Goal: Task Accomplishment & Management: Use online tool/utility

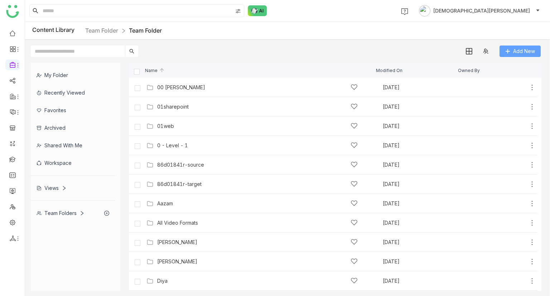
click at [520, 47] on span "Add New" at bounding box center [524, 51] width 22 height 8
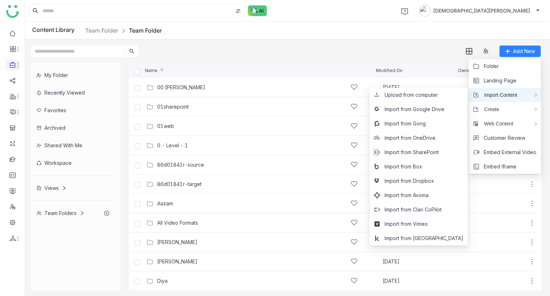
click at [501, 94] on span "Import Content" at bounding box center [498, 95] width 39 height 8
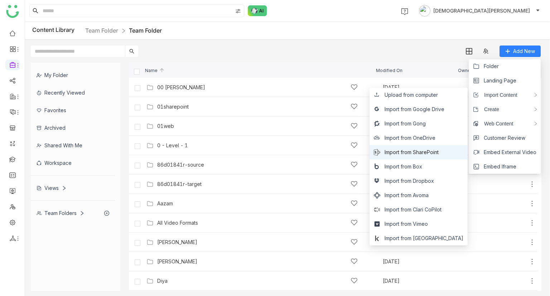
click at [422, 148] on span "Import from SharePoint" at bounding box center [412, 152] width 54 height 8
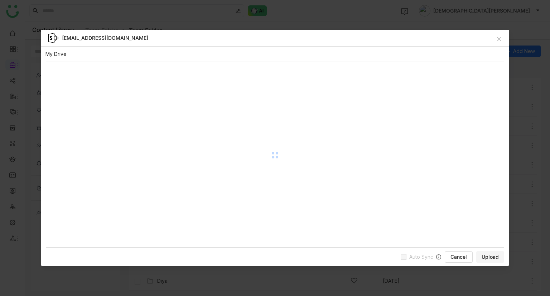
click at [503, 39] on div "aavi@gtmcloud.net" at bounding box center [275, 38] width 468 height 17
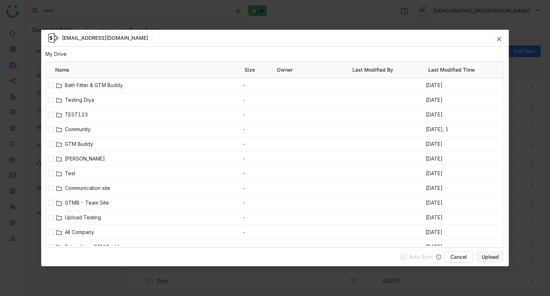
click at [497, 39] on icon at bounding box center [499, 39] width 5 height 5
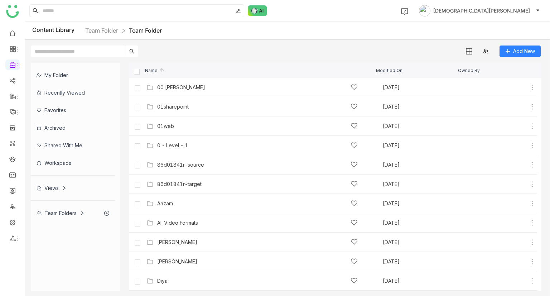
click at [107, 37] on div "Content Library Team Folder Team Folder" at bounding box center [287, 31] width 525 height 18
click at [524, 46] on button "Add New" at bounding box center [520, 50] width 41 height 11
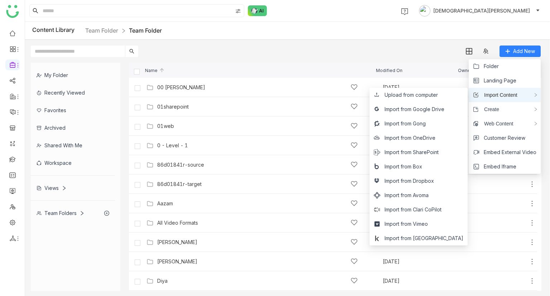
click at [498, 90] on div "Import Content" at bounding box center [505, 95] width 72 height 14
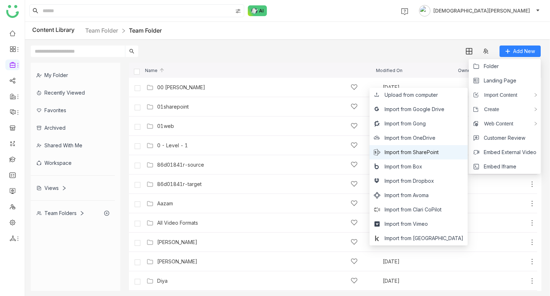
click at [427, 146] on li "Import from SharePoint" at bounding box center [419, 152] width 98 height 14
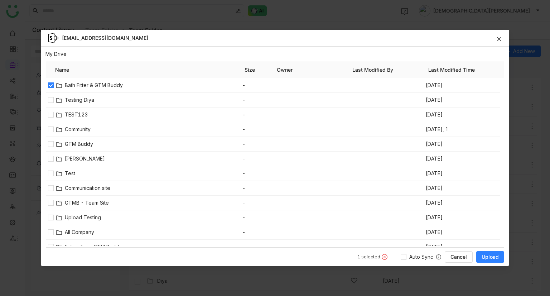
click at [484, 258] on span "Upload" at bounding box center [490, 256] width 17 height 7
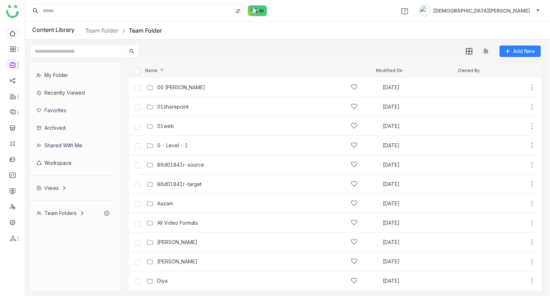
click at [11, 33] on link at bounding box center [12, 33] width 6 height 6
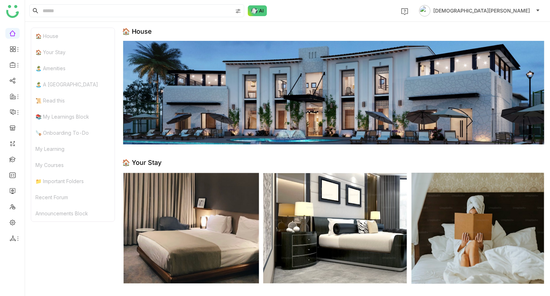
click at [201, 189] on img at bounding box center [333, 228] width 422 height 112
click at [11, 30] on link at bounding box center [12, 33] width 6 height 6
click at [12, 237] on icon at bounding box center [13, 238] width 6 height 6
click at [59, 226] on link "List" at bounding box center [51, 227] width 49 height 5
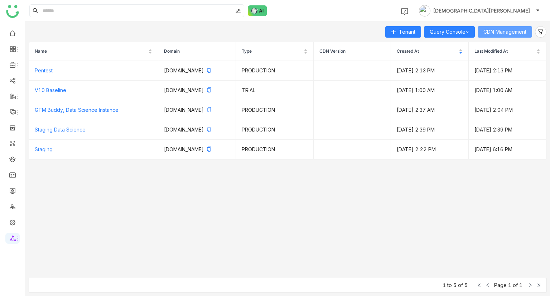
click at [502, 28] on span "CDN Management" at bounding box center [504, 32] width 43 height 8
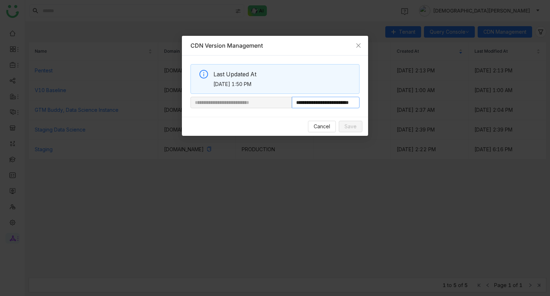
click at [521, 104] on nz-modal-container "**********" at bounding box center [275, 148] width 550 height 296
paste input "**********"
type input "**********"
click at [352, 127] on span "Save" at bounding box center [351, 126] width 12 height 8
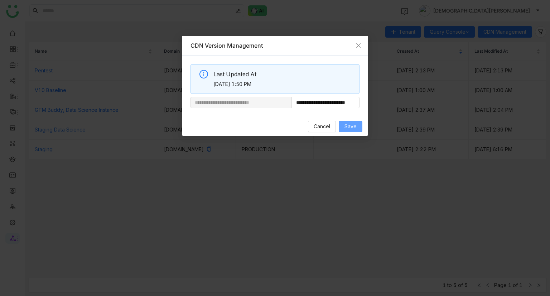
scroll to position [0, 0]
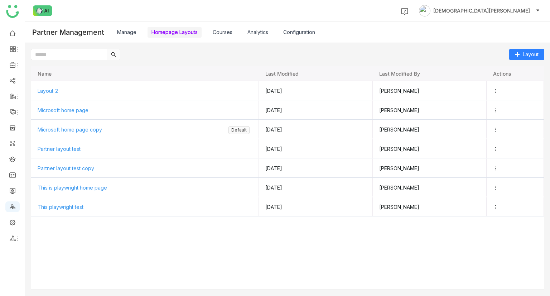
click at [7, 26] on ul at bounding box center [12, 136] width 25 height 226
click at [9, 30] on link at bounding box center [12, 33] width 6 height 6
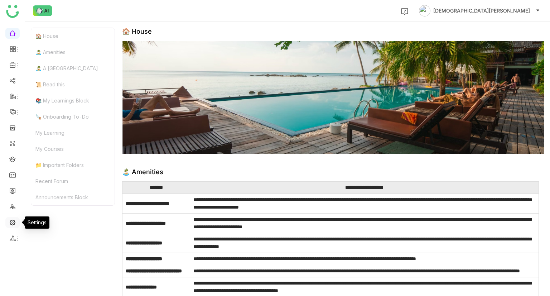
click at [13, 224] on link at bounding box center [12, 222] width 6 height 6
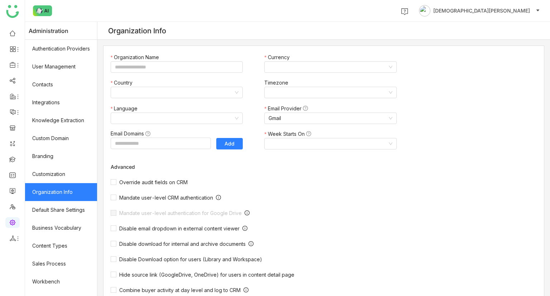
type input "*******"
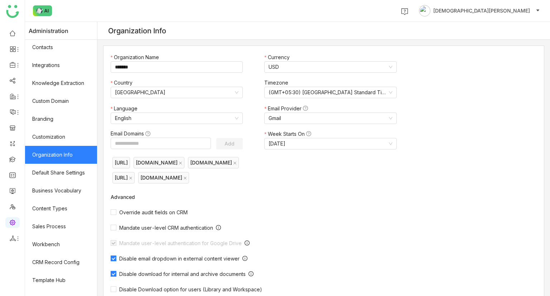
scroll to position [84, 0]
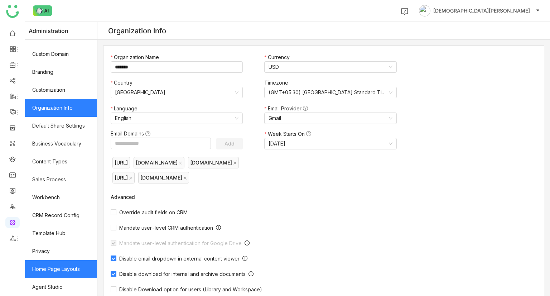
click at [59, 265] on link "Home Page Layouts" at bounding box center [61, 269] width 72 height 18
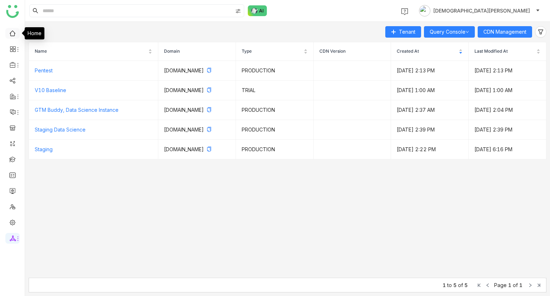
click at [14, 36] on link at bounding box center [12, 33] width 6 height 6
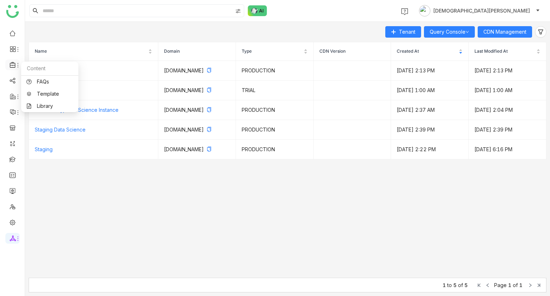
click at [14, 64] on icon at bounding box center [13, 65] width 6 height 6
click at [55, 106] on link "Library" at bounding box center [50, 106] width 47 height 5
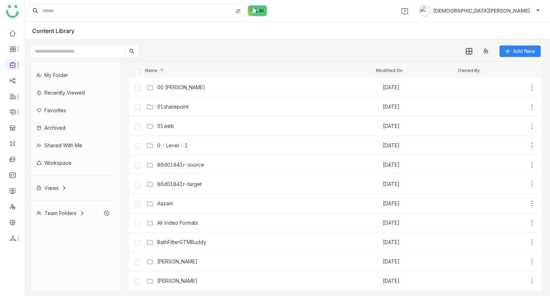
click at [62, 211] on div "Team Folders" at bounding box center [61, 213] width 48 height 6
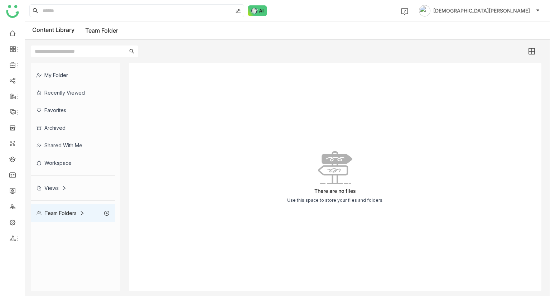
click at [59, 216] on div "Team Folders" at bounding box center [73, 213] width 84 height 18
click at [77, 208] on div "Team Folders" at bounding box center [73, 213] width 84 height 18
click at [53, 179] on div "Views" at bounding box center [73, 188] width 84 height 18
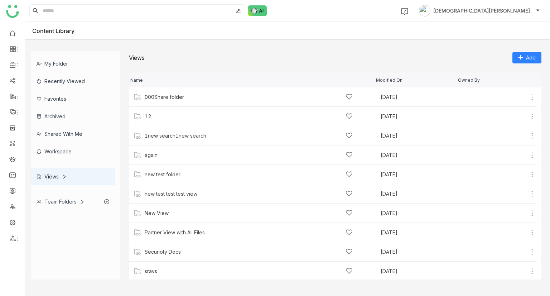
click at [60, 202] on div "Team Folders" at bounding box center [61, 201] width 48 height 6
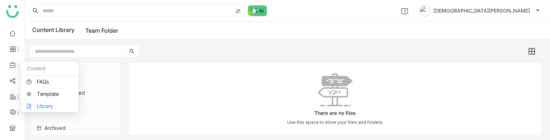
click at [39, 109] on link "Library" at bounding box center [50, 106] width 47 height 5
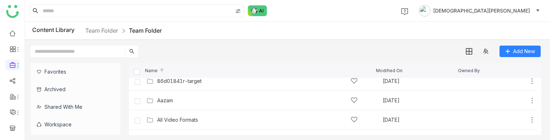
scroll to position [86, 0]
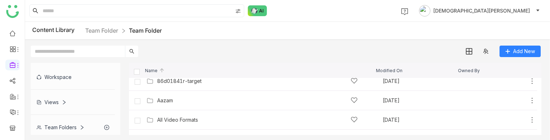
click at [69, 126] on div "Team Folders" at bounding box center [61, 127] width 48 height 6
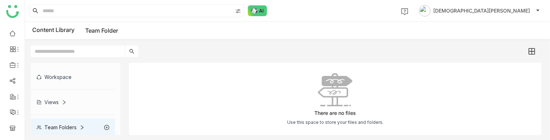
click at [76, 127] on div "Team Folders" at bounding box center [61, 127] width 48 height 6
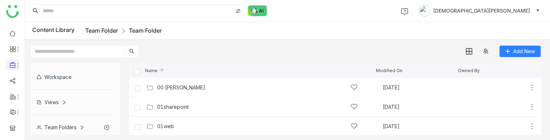
click at [111, 30] on link "Team Folder" at bounding box center [101, 30] width 33 height 7
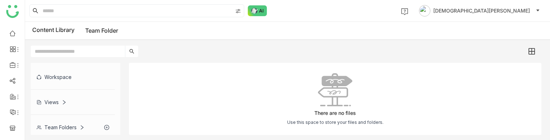
click at [111, 33] on link "Team Folder" at bounding box center [101, 30] width 33 height 7
click at [110, 29] on link "Team Folder" at bounding box center [101, 30] width 33 height 7
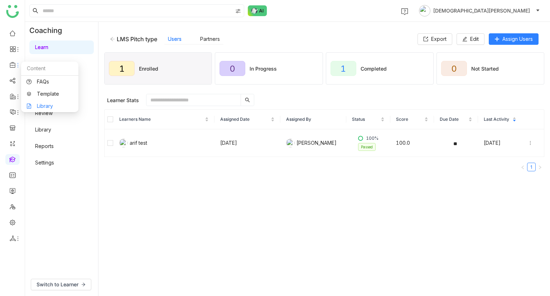
click at [53, 105] on link "Library" at bounding box center [50, 106] width 47 height 5
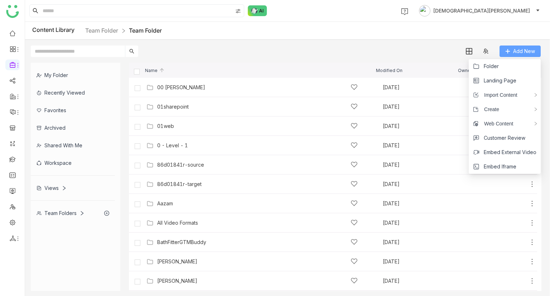
click at [523, 54] on span "Add New" at bounding box center [524, 51] width 22 height 8
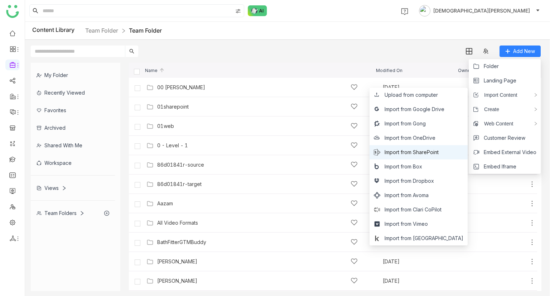
click at [427, 146] on li "Import from SharePoint" at bounding box center [419, 152] width 98 height 14
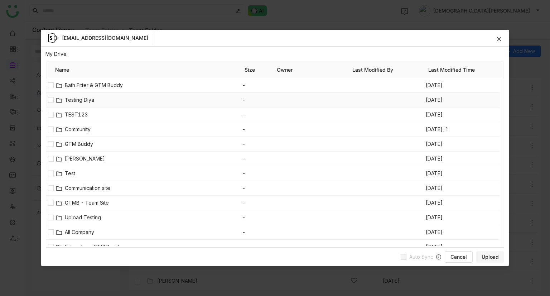
click at [47, 98] on div at bounding box center [50, 100] width 9 height 14
click at [492, 256] on span "Upload" at bounding box center [490, 256] width 17 height 7
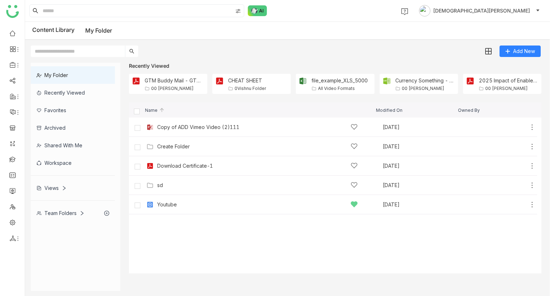
click at [53, 213] on div "Team Folders" at bounding box center [61, 213] width 48 height 6
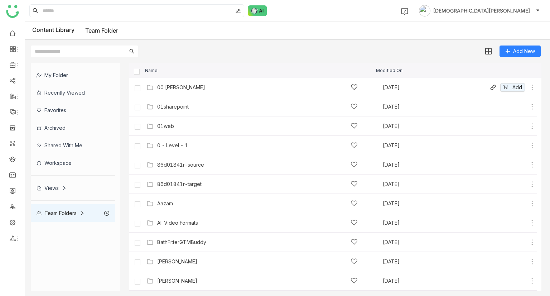
click at [196, 85] on div "00 [PERSON_NAME]" at bounding box center [257, 87] width 201 height 8
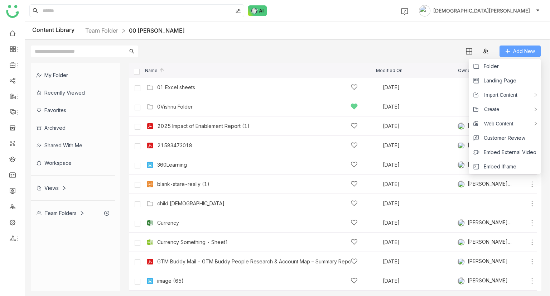
click at [524, 50] on span "Add New" at bounding box center [524, 51] width 22 height 8
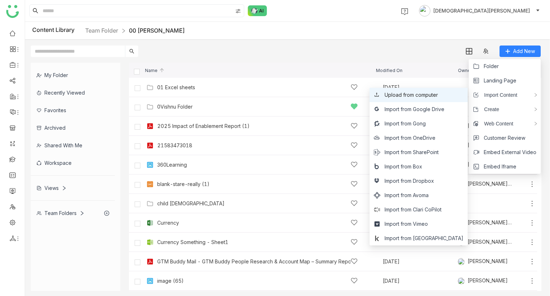
click at [438, 92] on span "Upload from computer" at bounding box center [411, 95] width 53 height 8
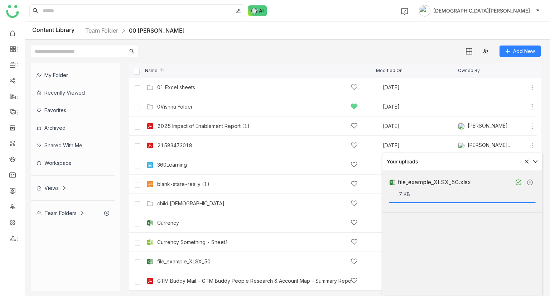
click at [56, 210] on div "Team Folders" at bounding box center [61, 213] width 48 height 6
